Goal: Task Accomplishment & Management: Use online tool/utility

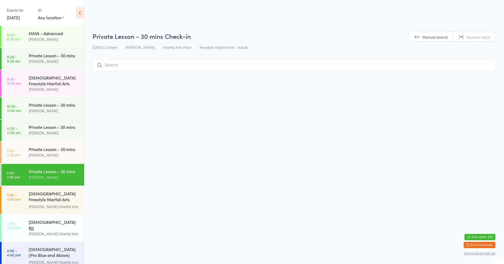
click at [48, 19] on select "Any location Martial Arts Floor MMA / BJJ Floor Cage Area" at bounding box center [51, 17] width 26 height 6
select select "0"
click at [38, 14] on select "Any location Martial Arts Floor MMA / BJJ Floor Cage Area" at bounding box center [51, 17] width 26 height 6
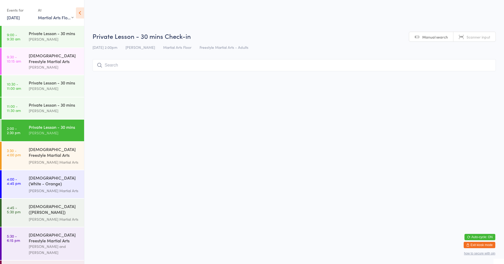
click at [346, 18] on html "You have now entered Kiosk Mode. Members will be able to check themselves in us…" at bounding box center [252, 132] width 504 height 264
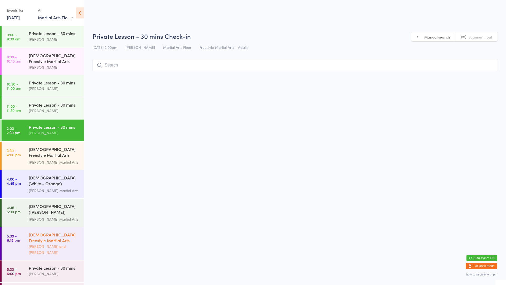
click at [63, 243] on div "[PERSON_NAME] and [PERSON_NAME]" at bounding box center [54, 249] width 51 height 12
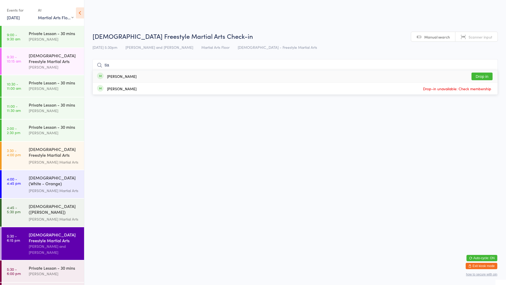
type input "tia"
click at [228, 72] on div "[PERSON_NAME] Drop in" at bounding box center [295, 76] width 405 height 12
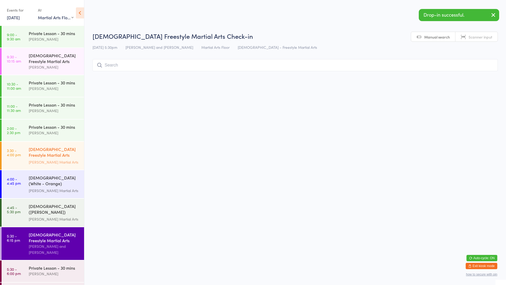
click at [75, 155] on div "[DEMOGRAPHIC_DATA] Freestyle Martial Arts (Little Heroes)" at bounding box center [54, 152] width 51 height 13
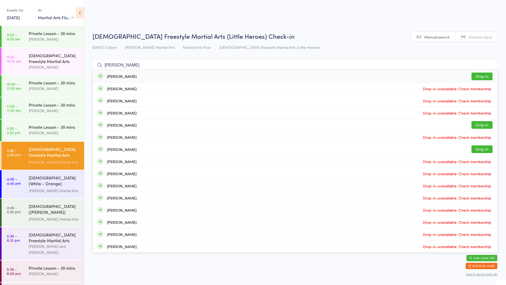
type input "[PERSON_NAME]"
click at [484, 76] on button "Drop in" at bounding box center [482, 76] width 21 height 8
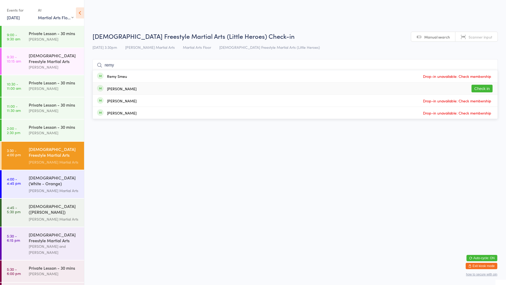
type input "remy"
click at [486, 89] on button "Check in" at bounding box center [482, 89] width 21 height 8
type input "diya"
click at [152, 78] on div "Diyako Moein Drop in" at bounding box center [295, 76] width 405 height 12
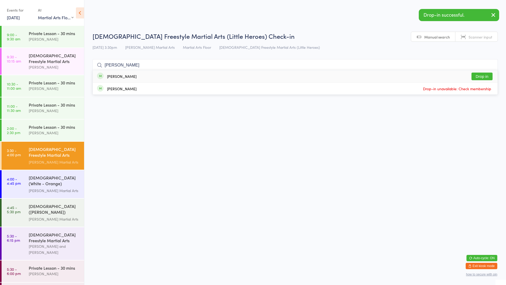
type input "[PERSON_NAME]"
click at [152, 78] on div "[PERSON_NAME] Drop in" at bounding box center [295, 76] width 405 height 12
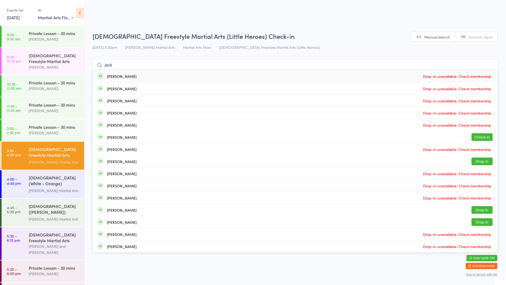
type input "jack"
click at [221, 137] on div "[PERSON_NAME] Check in" at bounding box center [295, 137] width 405 height 12
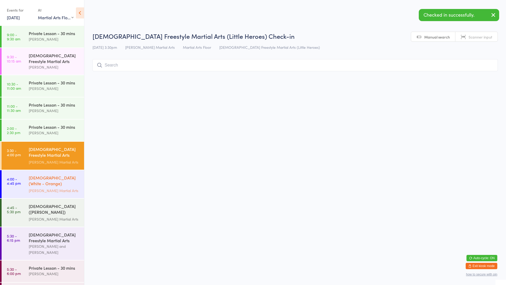
click at [65, 180] on div "[DEMOGRAPHIC_DATA] (White - Orange) Freestyle Martial Arts" at bounding box center [54, 181] width 51 height 13
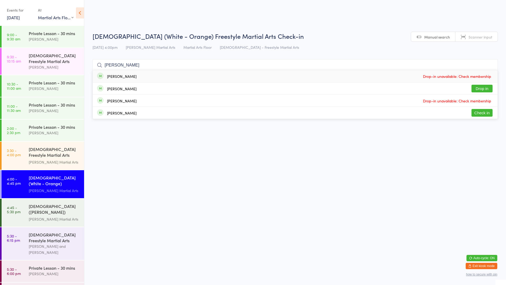
type input "[PERSON_NAME]"
click at [481, 115] on button "Check in" at bounding box center [482, 113] width 21 height 8
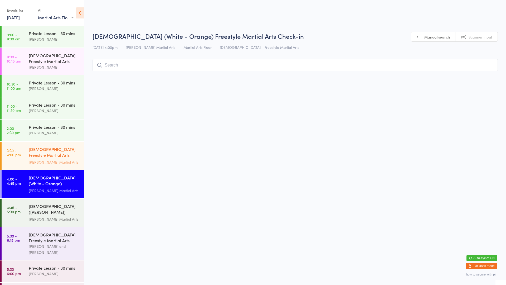
click at [50, 159] on div "[PERSON_NAME] Martial Arts" at bounding box center [54, 162] width 51 height 6
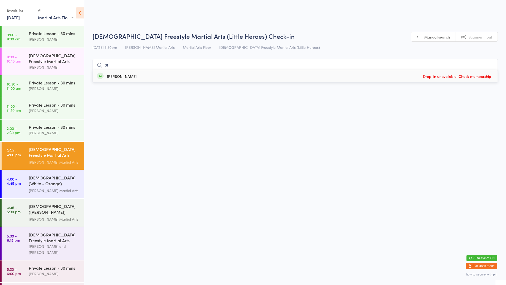
type input "o"
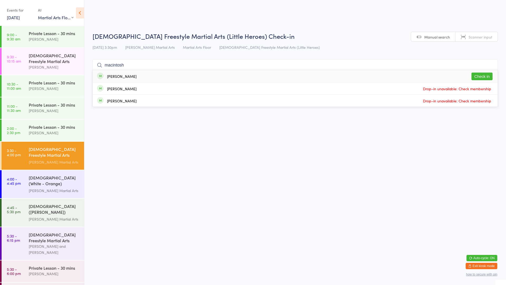
type input "macintosh"
click at [485, 77] on button "Check in" at bounding box center [482, 76] width 21 height 8
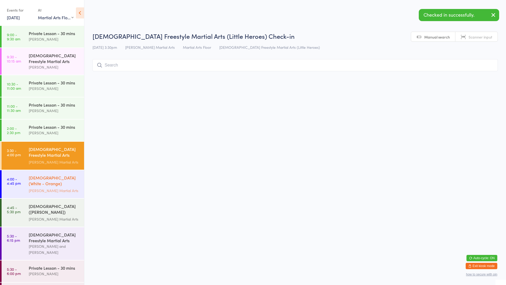
click at [57, 187] on div "[PERSON_NAME] Martial Arts" at bounding box center [54, 190] width 51 height 6
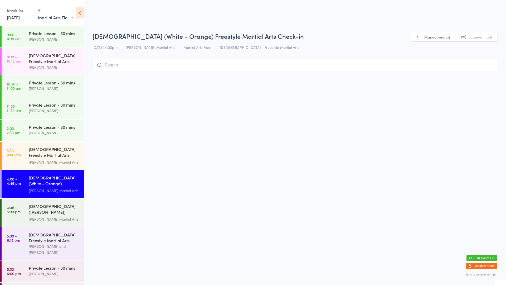
click at [117, 64] on input "search" at bounding box center [295, 65] width 405 height 12
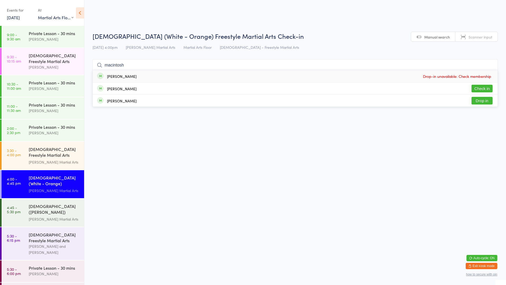
type input "macintosh"
click at [482, 88] on button "Check in" at bounding box center [482, 89] width 21 height 8
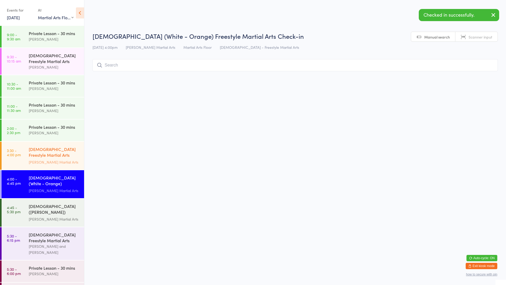
click at [58, 159] on div "[PERSON_NAME] Martial Arts" at bounding box center [54, 162] width 51 height 6
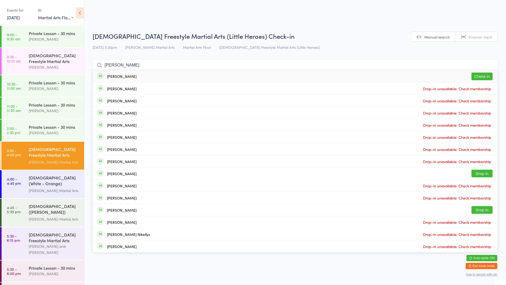
type input "[PERSON_NAME]"
click at [483, 77] on button "Check in" at bounding box center [482, 76] width 21 height 8
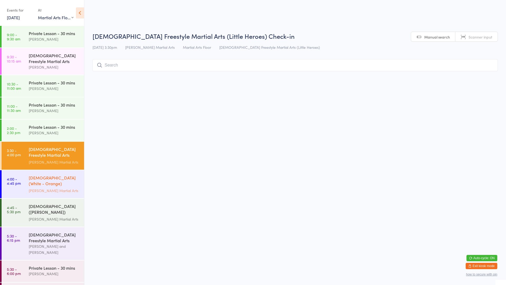
click at [54, 187] on div "[PERSON_NAME] Martial Arts" at bounding box center [54, 190] width 51 height 6
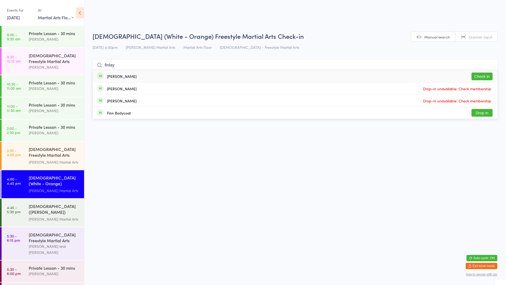
type input "finlay"
click at [142, 76] on div "[PERSON_NAME] Check in" at bounding box center [295, 76] width 405 height 12
type input "raph"
click at [122, 77] on div "[PERSON_NAME]" at bounding box center [122, 76] width 30 height 4
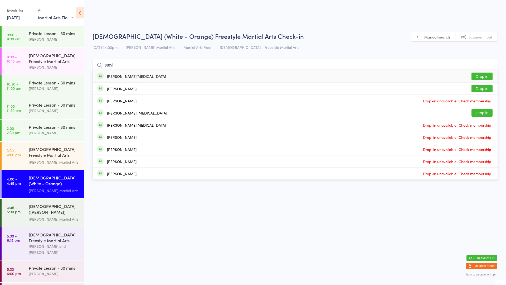
type input "[PERSON_NAME]"
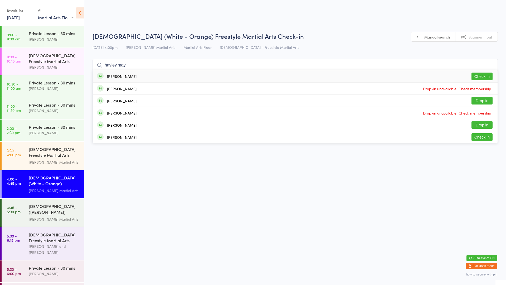
type input "hayley.may"
click at [476, 77] on button "Check in" at bounding box center [482, 76] width 21 height 8
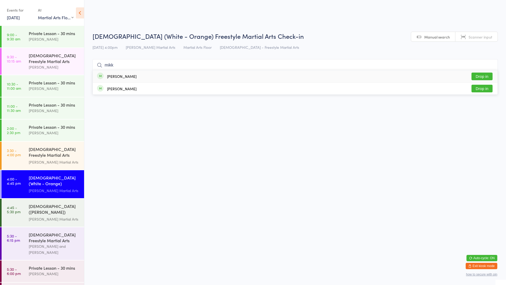
type input "mikk"
click at [487, 75] on button "Drop in" at bounding box center [482, 76] width 21 height 8
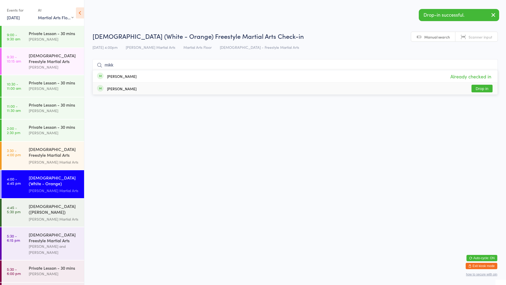
type input "mikk"
click at [477, 89] on button "Drop in" at bounding box center [482, 89] width 21 height 8
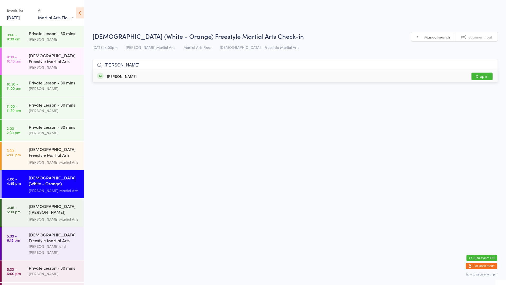
type input "[PERSON_NAME]"
click at [137, 78] on div "[PERSON_NAME]" at bounding box center [122, 76] width 30 height 4
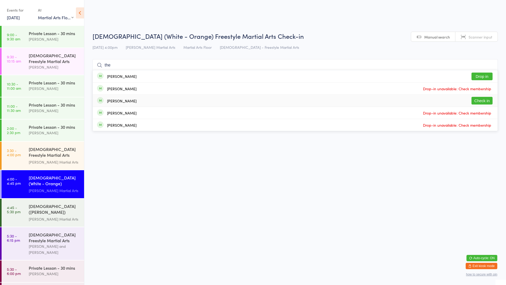
type input "the"
drag, startPoint x: 489, startPoint y: 101, endPoint x: 244, endPoint y: 99, distance: 244.9
click at [244, 99] on div "[PERSON_NAME] Check in" at bounding box center [295, 101] width 405 height 12
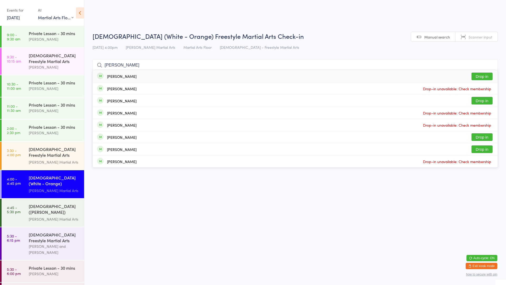
type input "[PERSON_NAME]"
click at [481, 74] on button "Drop in" at bounding box center [482, 76] width 21 height 8
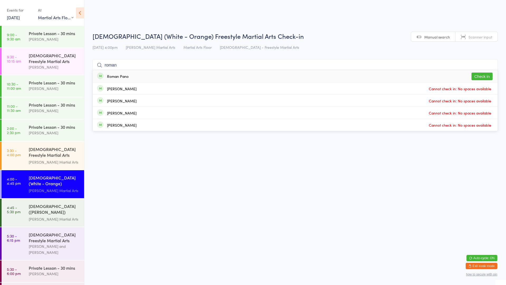
type input "roman"
click at [99, 79] on span at bounding box center [100, 75] width 7 height 7
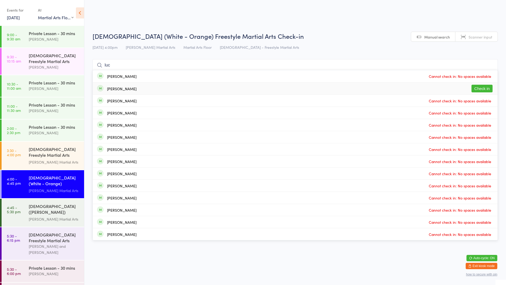
type input "luc"
click at [483, 86] on button "Check in" at bounding box center [482, 89] width 21 height 8
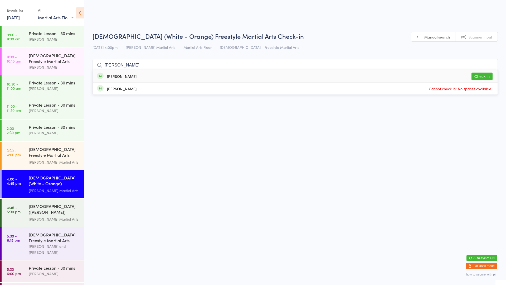
type input "[PERSON_NAME]"
click at [485, 76] on button "Check in" at bounding box center [482, 76] width 21 height 8
type input "reb"
click at [478, 74] on button "Check in" at bounding box center [482, 76] width 21 height 8
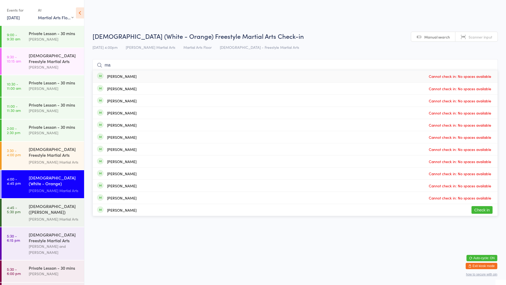
type input "m"
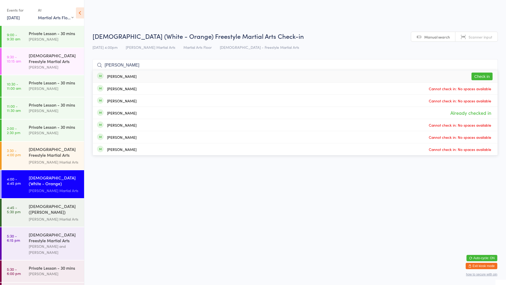
type input "[PERSON_NAME]"
click at [490, 80] on button "Check in" at bounding box center [482, 76] width 21 height 8
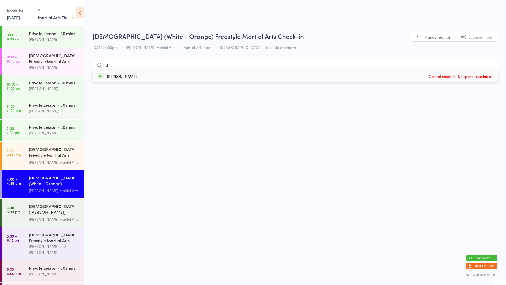
type input "j"
type input "zoe"
click at [484, 73] on button "Check in" at bounding box center [482, 76] width 21 height 8
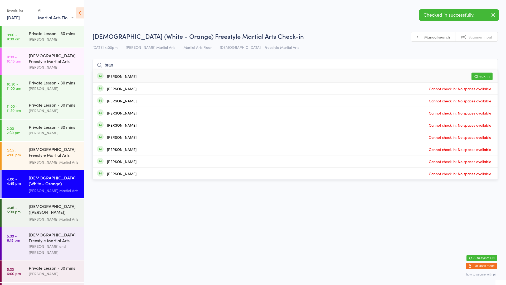
type input "bran"
click at [481, 76] on button "Check in" at bounding box center [482, 76] width 21 height 8
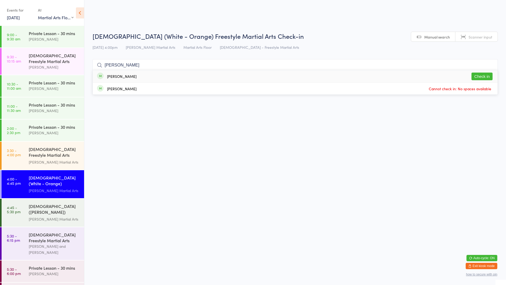
type input "[PERSON_NAME]"
click at [479, 78] on button "Check in" at bounding box center [482, 76] width 21 height 8
type input "j"
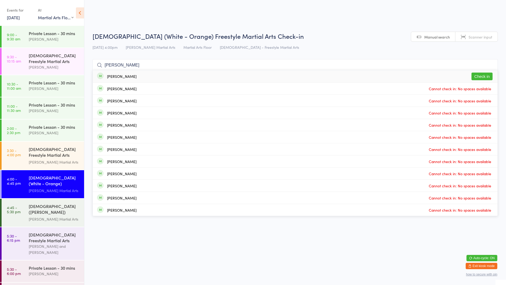
type input "[PERSON_NAME]"
click at [115, 78] on div "[PERSON_NAME]" at bounding box center [122, 76] width 30 height 4
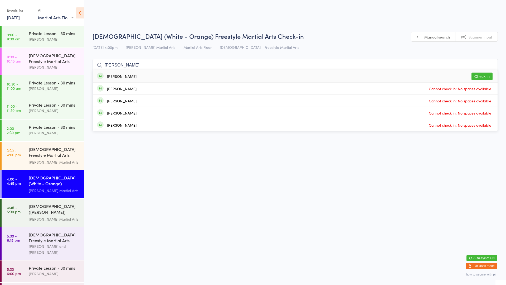
type input "[PERSON_NAME]"
click at [479, 77] on button "Check in" at bounding box center [482, 76] width 21 height 8
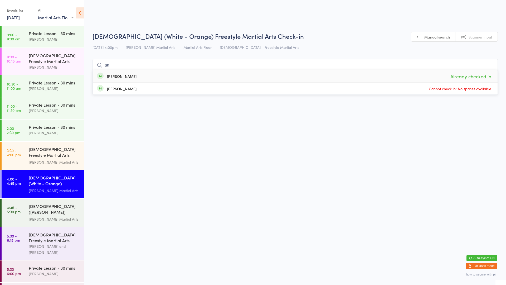
type input "a"
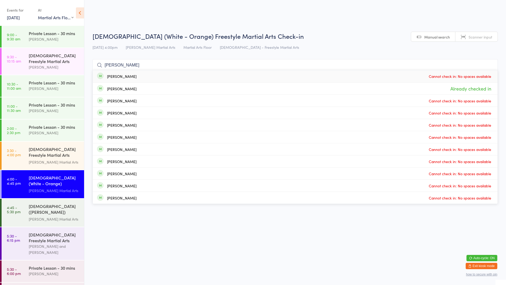
type input "[PERSON_NAME]"
click at [127, 76] on div "[PERSON_NAME]" at bounding box center [122, 76] width 30 height 4
type input "[PERSON_NAME]"
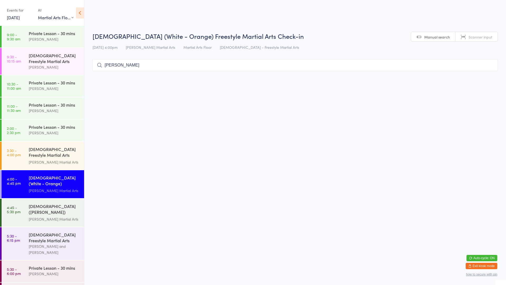
type input "[PERSON_NAME]"
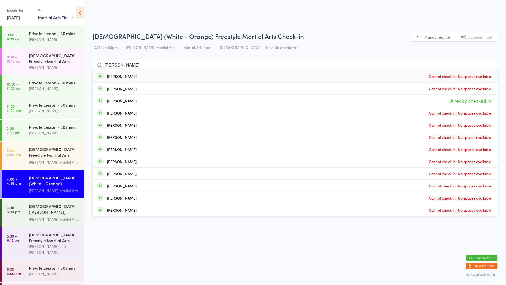
click at [138, 77] on div "[PERSON_NAME] Cannot check in: No spaces available" at bounding box center [295, 76] width 405 height 12
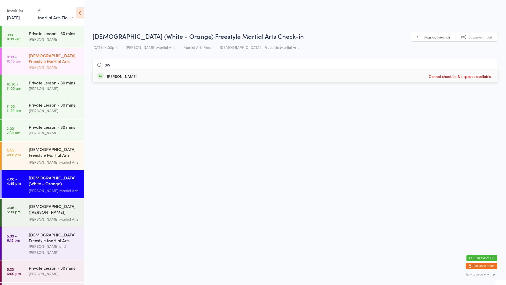
type input "o"
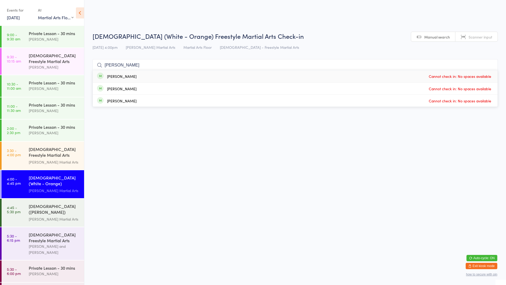
type input "[PERSON_NAME]"
click at [117, 79] on div "[PERSON_NAME] Cannot check in: No spaces available" at bounding box center [295, 76] width 405 height 12
click at [243, 207] on html "You have now entered Kiosk Mode. Members will be able to check themselves in us…" at bounding box center [253, 142] width 506 height 285
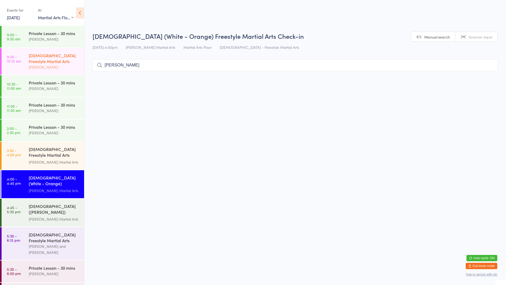
drag, startPoint x: 128, startPoint y: 66, endPoint x: 73, endPoint y: 64, distance: 54.4
click at [76, 65] on body "You have now entered Kiosk Mode. Members will be able to check themselves in us…" at bounding box center [253, 53] width 506 height 42
type input "[PERSON_NAME]"
click at [400, 74] on div "[PERSON_NAME] Check in" at bounding box center [295, 76] width 405 height 12
type input "ace"
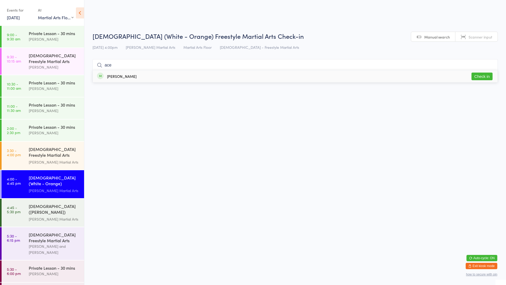
click at [141, 76] on div "[PERSON_NAME] Check in" at bounding box center [295, 76] width 405 height 12
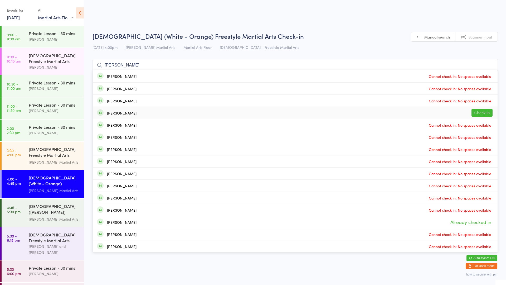
type input "[PERSON_NAME]"
click at [488, 112] on button "Check in" at bounding box center [482, 113] width 21 height 8
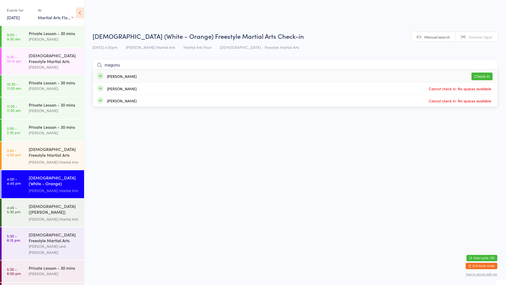
type input "magunu"
click at [118, 75] on div "[PERSON_NAME]" at bounding box center [122, 76] width 30 height 4
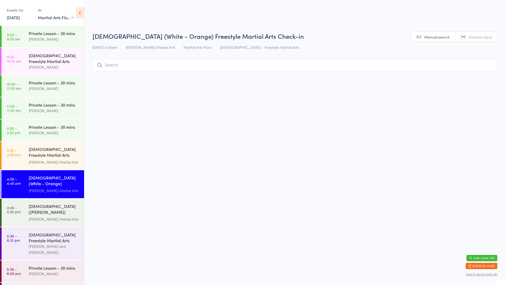
click at [46, 188] on div "[PERSON_NAME] Martial Arts" at bounding box center [54, 190] width 51 height 6
click at [216, 67] on input "search" at bounding box center [295, 65] width 405 height 12
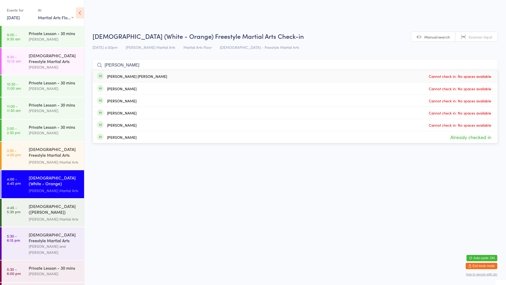
type input "[PERSON_NAME]"
click at [449, 72] on span "Cannot check in: No spaces available" at bounding box center [460, 76] width 65 height 8
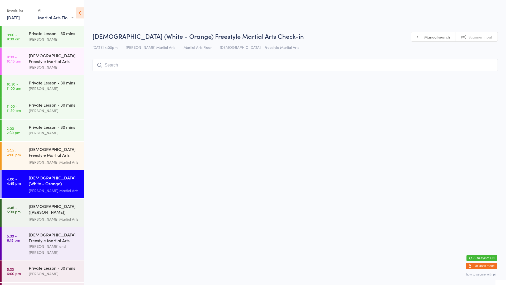
click at [446, 64] on input "search" at bounding box center [295, 65] width 405 height 12
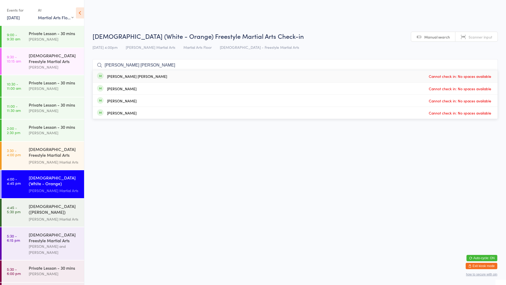
type input "[PERSON_NAME] [PERSON_NAME]"
click at [463, 75] on span "Cannot check in: No spaces available" at bounding box center [460, 76] width 65 height 8
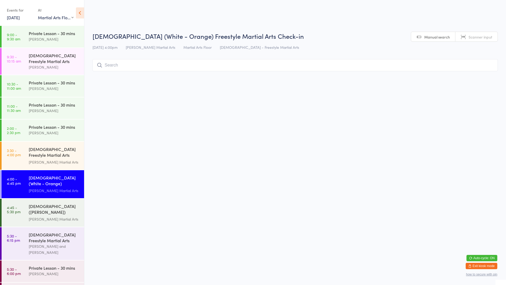
click at [146, 68] on input "search" at bounding box center [295, 65] width 405 height 12
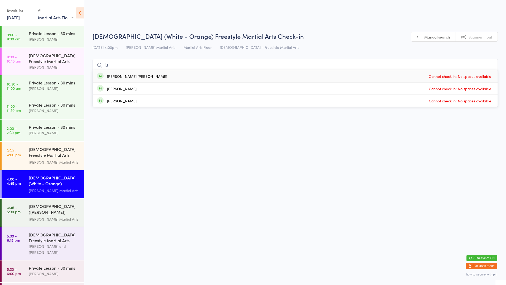
type input "l"
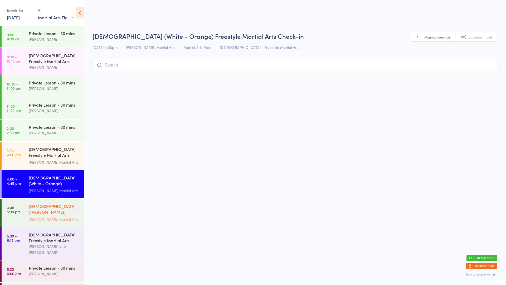
click at [22, 217] on link "4:45 - 5:30 pm [DEMOGRAPHIC_DATA] ([PERSON_NAME]) Freestyle Martial Arts [PERSO…" at bounding box center [43, 212] width 83 height 28
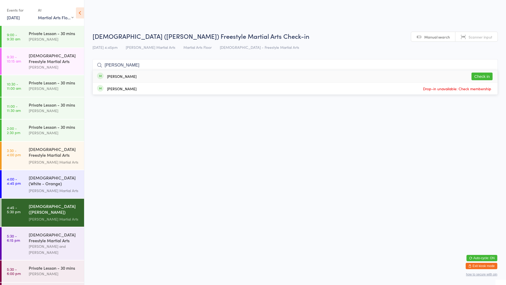
type input "[PERSON_NAME]"
click at [138, 79] on div "[PERSON_NAME] Check in" at bounding box center [295, 76] width 405 height 12
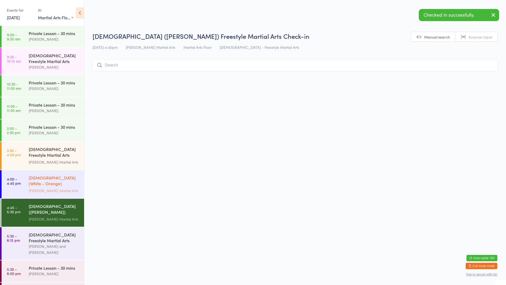
click at [24, 180] on link "4:00 - 4:45 pm [DEMOGRAPHIC_DATA] (White - Orange) Freestyle Martial Arts [PERS…" at bounding box center [43, 184] width 83 height 28
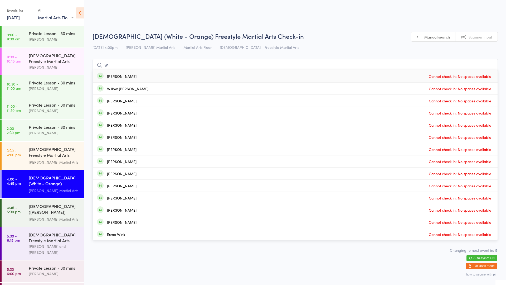
type input "w"
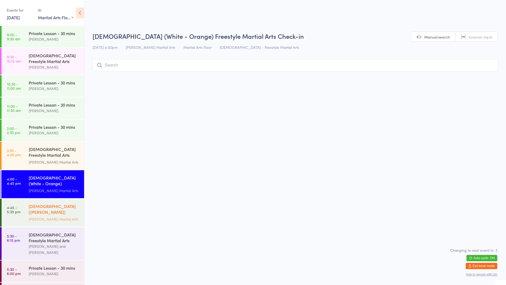
click at [24, 205] on link "4:45 - 5:30 pm [DEMOGRAPHIC_DATA] ([PERSON_NAME]) Freestyle Martial Arts [PERSO…" at bounding box center [43, 212] width 83 height 28
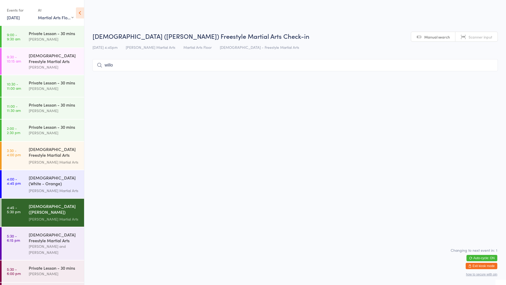
type input "willow"
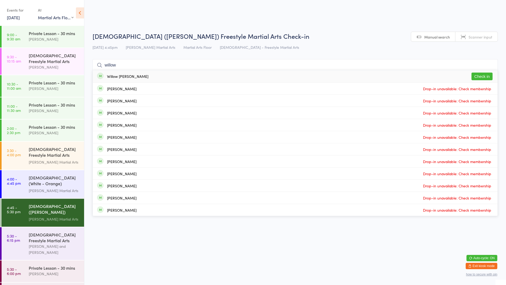
type input "willow"
click at [475, 77] on button "Check in" at bounding box center [482, 76] width 21 height 8
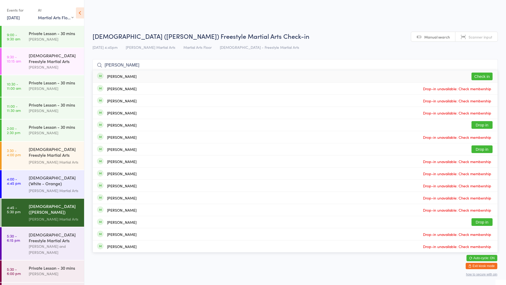
type input "[PERSON_NAME]"
click at [477, 76] on button "Check in" at bounding box center [482, 76] width 21 height 8
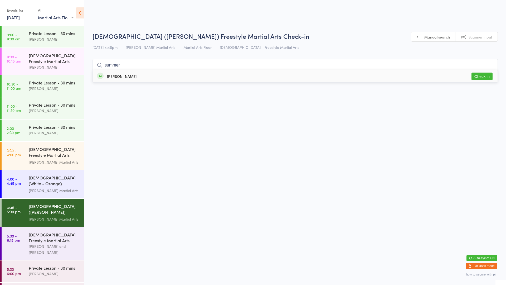
type input "summer"
click at [480, 73] on button "Check in" at bounding box center [482, 76] width 21 height 8
type input "baile"
click at [481, 78] on button "Drop in" at bounding box center [482, 76] width 21 height 8
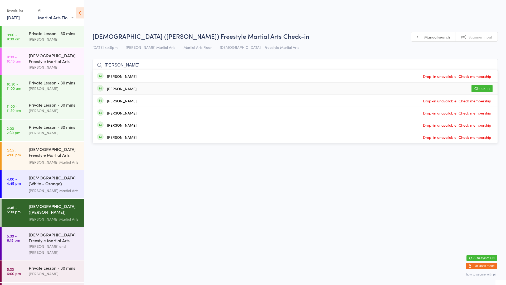
type input "[PERSON_NAME]"
click at [481, 87] on button "Check in" at bounding box center [482, 89] width 21 height 8
type input "[PERSON_NAME]"
click at [482, 86] on button "Check in" at bounding box center [482, 89] width 21 height 8
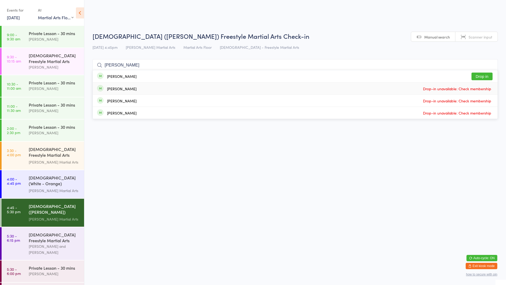
type input "[PERSON_NAME]"
click at [480, 78] on button "Drop in" at bounding box center [482, 76] width 21 height 8
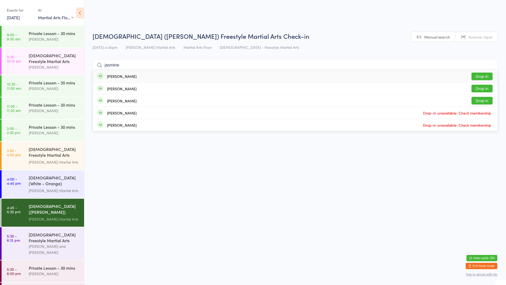
type input "jasmine"
click at [491, 76] on button "Drop in" at bounding box center [482, 76] width 21 height 8
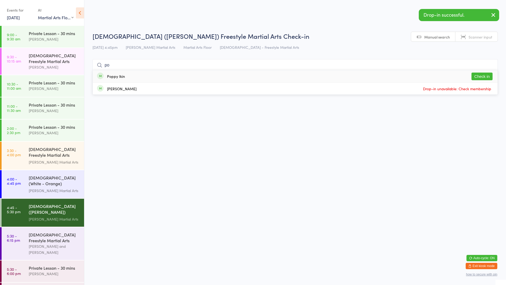
type input "po"
click at [484, 76] on button "Check in" at bounding box center [482, 76] width 21 height 8
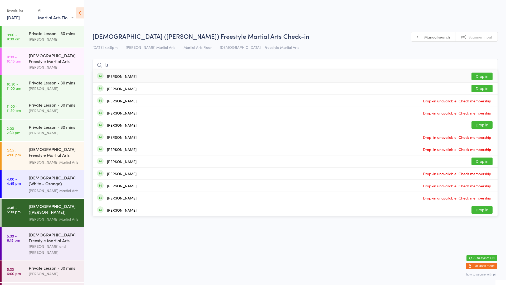
type input "l"
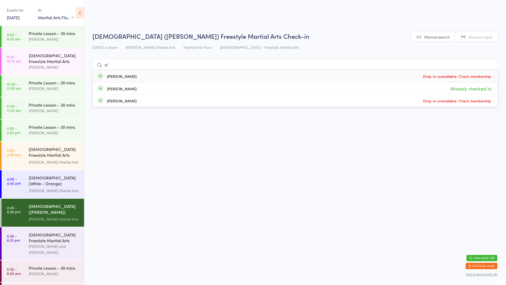
type input "c"
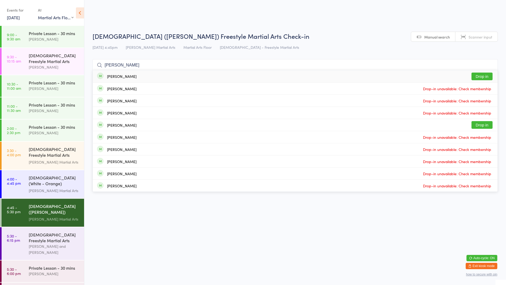
type input "[PERSON_NAME]"
click at [483, 74] on button "Drop in" at bounding box center [482, 76] width 21 height 8
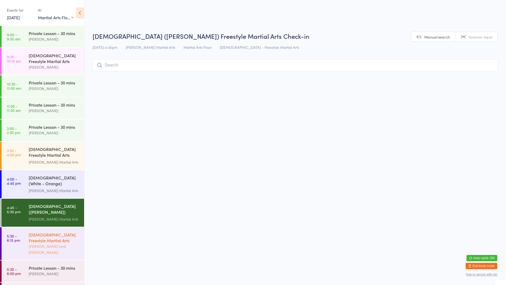
click at [22, 239] on link "5:30 - 6:15 pm [DEMOGRAPHIC_DATA] Freestyle Martial Arts [PERSON_NAME] and [PER…" at bounding box center [43, 243] width 83 height 33
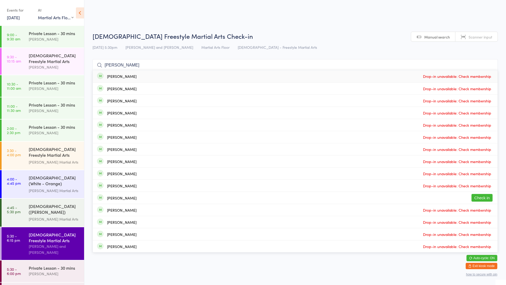
type input "[PERSON_NAME]"
click at [483, 197] on button "Check in" at bounding box center [482, 198] width 21 height 8
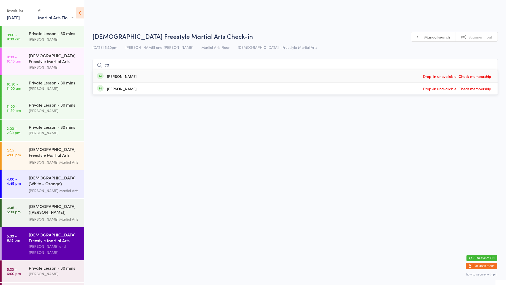
type input "c"
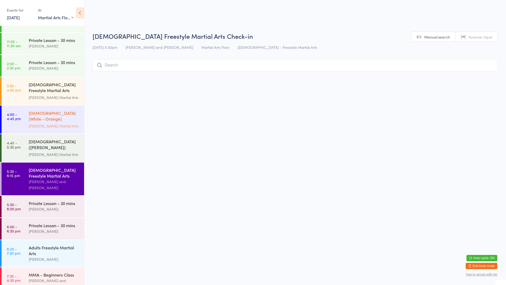
scroll to position [70, 0]
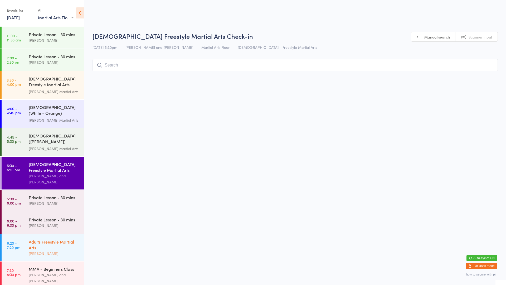
click at [45, 234] on div "Adults Freestyle Martial Arts [PERSON_NAME]" at bounding box center [56, 247] width 55 height 27
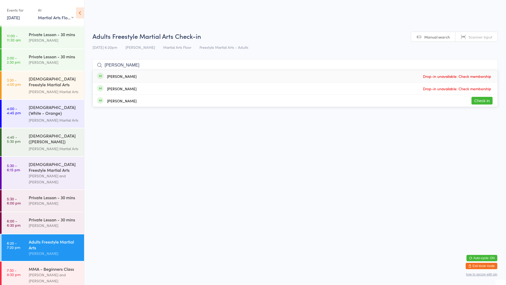
type input "[PERSON_NAME]"
click at [484, 101] on button "Check in" at bounding box center [482, 101] width 21 height 8
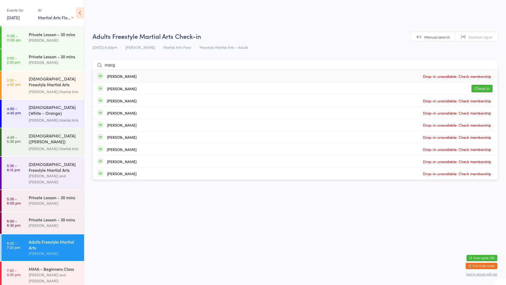
type input "macg"
click at [485, 89] on button "Check in" at bounding box center [482, 89] width 21 height 8
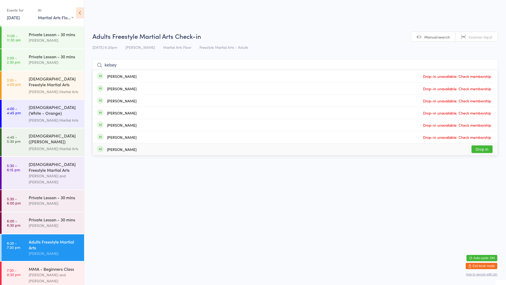
click at [100, 220] on html "You have now entered Kiosk Mode. Members will be able to check themselves in us…" at bounding box center [253, 142] width 506 height 285
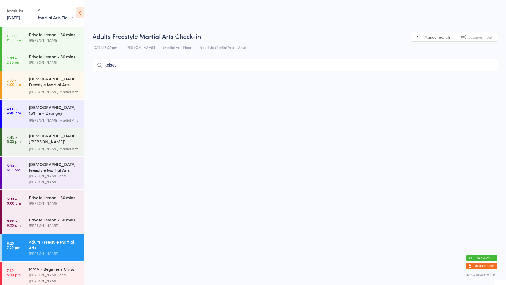
click at [130, 67] on input "kelsey" at bounding box center [295, 65] width 405 height 12
type input "k"
click at [65, 173] on div "[PERSON_NAME] and [PERSON_NAME]" at bounding box center [54, 179] width 51 height 12
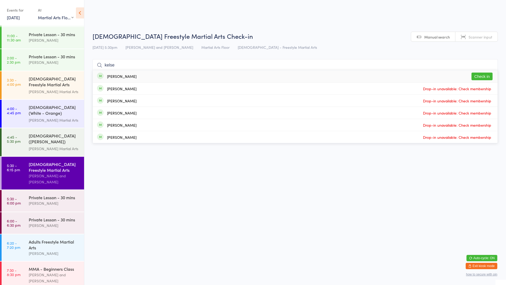
type input "kelse"
click at [481, 79] on button "Check in" at bounding box center [482, 76] width 21 height 8
type input "isabe"
click at [115, 91] on div "[PERSON_NAME] Check in" at bounding box center [295, 89] width 405 height 12
type input "[PERSON_NAME]"
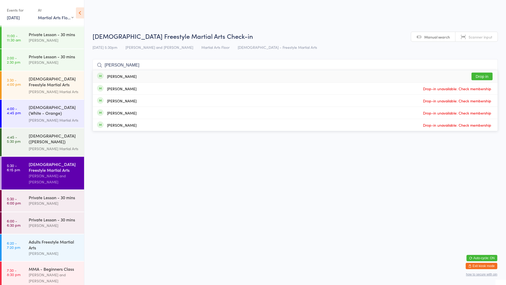
click at [210, 80] on div "[PERSON_NAME] Drop in" at bounding box center [295, 76] width 405 height 12
type input "aiden"
click at [481, 76] on button "Check in" at bounding box center [482, 76] width 21 height 8
type input "clay"
click at [170, 74] on div "[PERSON_NAME] Check in" at bounding box center [295, 76] width 405 height 12
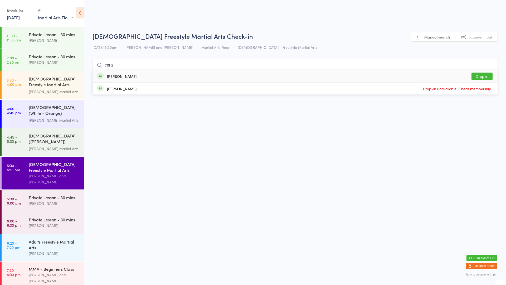
type input "cera"
drag, startPoint x: 484, startPoint y: 78, endPoint x: 486, endPoint y: 59, distance: 18.5
click at [484, 78] on button "Drop in" at bounding box center [482, 76] width 21 height 8
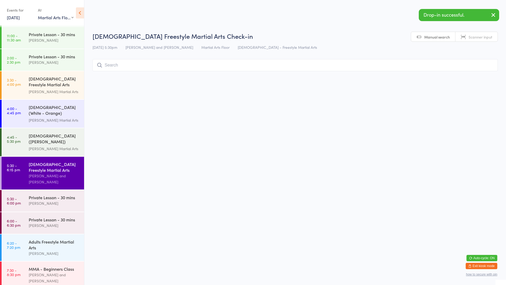
click at [496, 15] on icon "button" at bounding box center [493, 15] width 6 height 7
click at [411, 67] on input "search" at bounding box center [295, 65] width 405 height 12
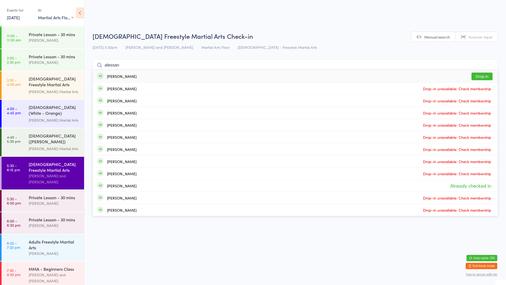
type input "alessan"
click at [480, 77] on button "Drop in" at bounding box center [482, 76] width 21 height 8
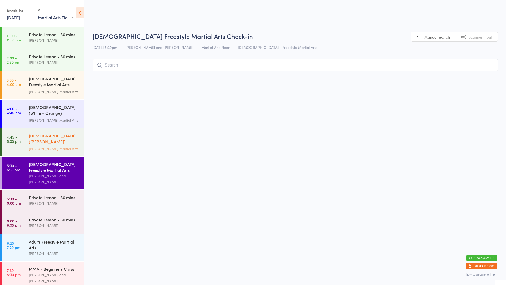
click at [30, 146] on div "[PERSON_NAME] Martial Arts" at bounding box center [54, 149] width 51 height 6
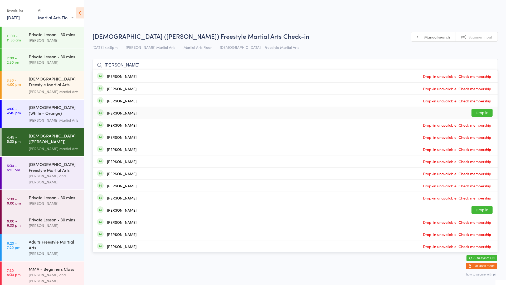
type input "[PERSON_NAME]"
click at [196, 116] on div "[PERSON_NAME] Drop in" at bounding box center [295, 113] width 405 height 12
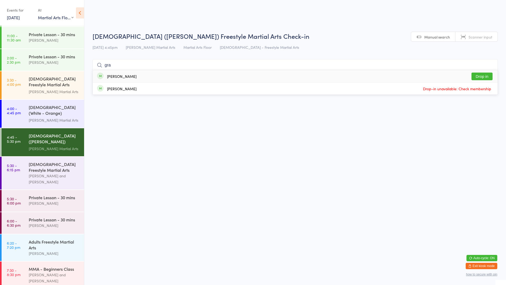
type input "gra"
click at [139, 78] on div "[PERSON_NAME] Drop in" at bounding box center [295, 76] width 405 height 12
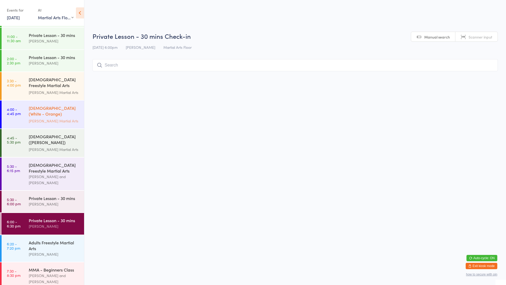
scroll to position [70, 0]
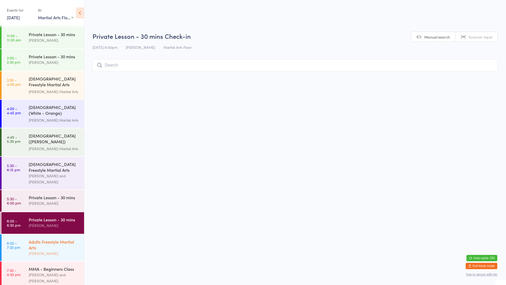
click at [55, 246] on div "Adults Freestyle Martial Arts" at bounding box center [54, 245] width 51 height 12
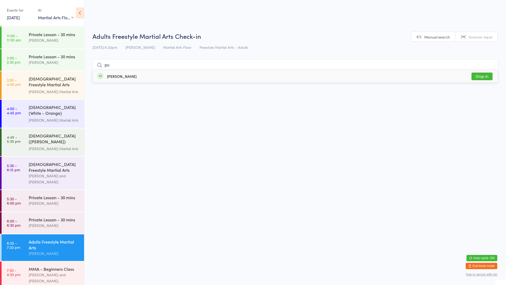
type input "pu"
click at [482, 77] on button "Drop in" at bounding box center [482, 76] width 21 height 8
click at [114, 66] on input "search" at bounding box center [295, 65] width 405 height 12
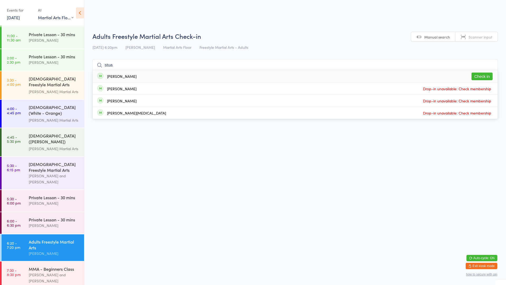
click at [183, 70] on ul "[PERSON_NAME] Check in Ivy Stupnikar Drop-in unavailable: Check membership [PER…" at bounding box center [295, 94] width 405 height 49
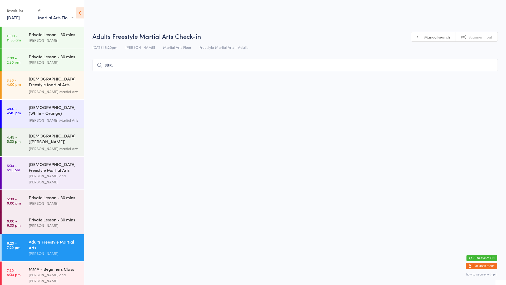
click at [177, 64] on input "stua" at bounding box center [295, 65] width 405 height 12
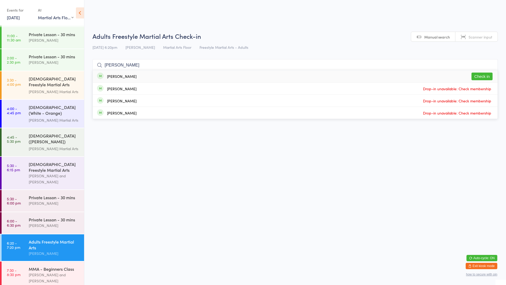
type input "[PERSON_NAME]"
click at [302, 79] on div "[PERSON_NAME] Check in" at bounding box center [295, 76] width 405 height 12
type input "[PERSON_NAME]"
click at [481, 77] on button "Drop in" at bounding box center [482, 76] width 21 height 8
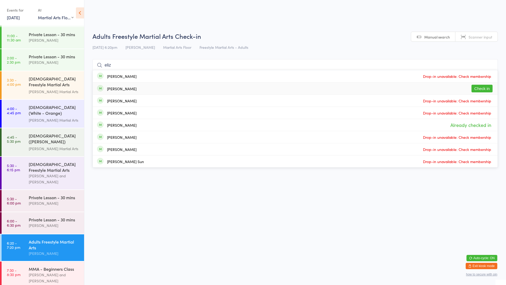
type input "eliz"
click at [484, 87] on button "Check in" at bounding box center [482, 89] width 21 height 8
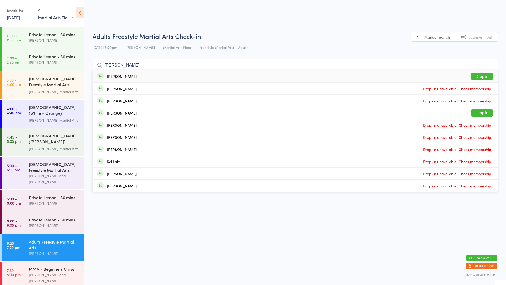
type input "[PERSON_NAME]"
click at [485, 78] on button "Drop in" at bounding box center [482, 76] width 21 height 8
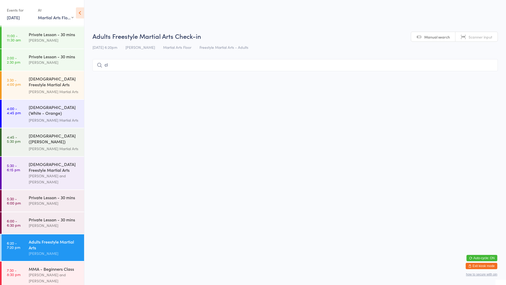
type input "c"
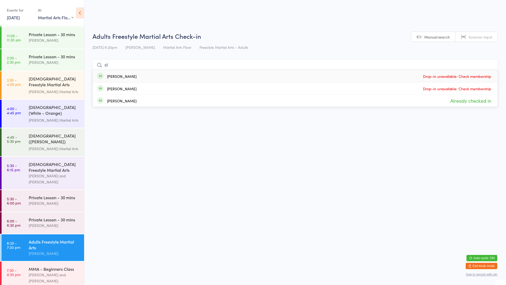
type input "c"
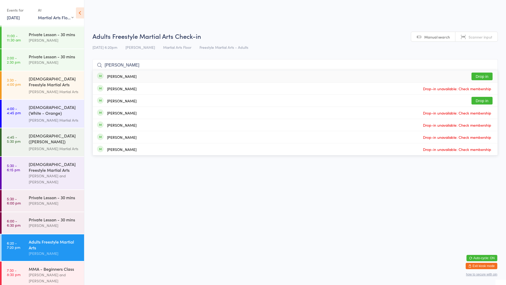
type input "[PERSON_NAME]"
click at [483, 75] on button "Drop in" at bounding box center [482, 76] width 21 height 8
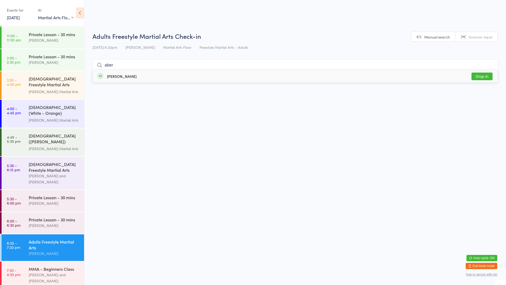
type input "aber"
click at [483, 80] on button "Drop in" at bounding box center [482, 76] width 21 height 8
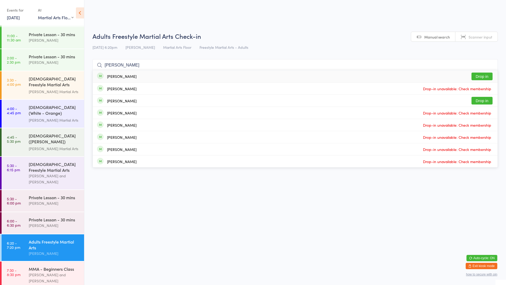
type input "[PERSON_NAME]"
click at [481, 76] on button "Drop in" at bounding box center [482, 76] width 21 height 8
